Goal: Communication & Community: Answer question/provide support

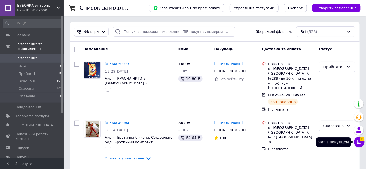
click at [361, 141] on span "3" at bounding box center [362, 139] width 5 height 5
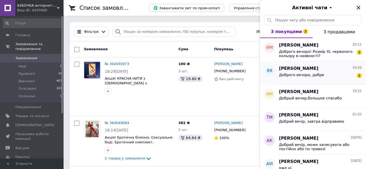
click at [303, 75] on span "Доброго вечора, добре" at bounding box center [301, 75] width 45 height 4
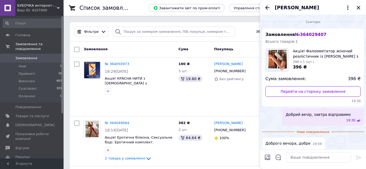
click at [267, 9] on icon "Назад" at bounding box center [267, 8] width 4 height 4
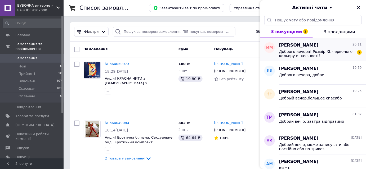
click at [314, 57] on span "Доброго вечора! Розмір XL червоного кольору в наявності?" at bounding box center [316, 54] width 75 height 8
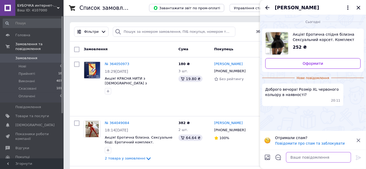
click at [320, 156] on textarea at bounding box center [318, 157] width 65 height 11
type textarea "Добрий вечір, в наявності"
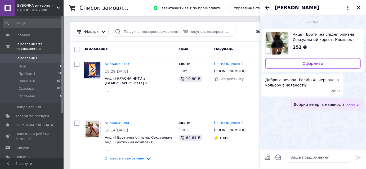
click at [356, 7] on icon "Закрити" at bounding box center [358, 8] width 6 height 6
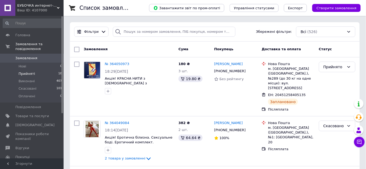
click at [25, 71] on span "Прийняті" at bounding box center [27, 73] width 16 height 5
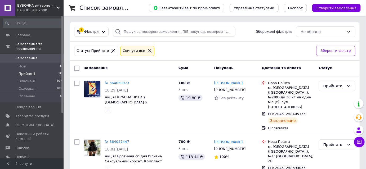
click at [140, 48] on div "Cкинути все" at bounding box center [138, 51] width 32 height 6
